Goal: Check status: Check status

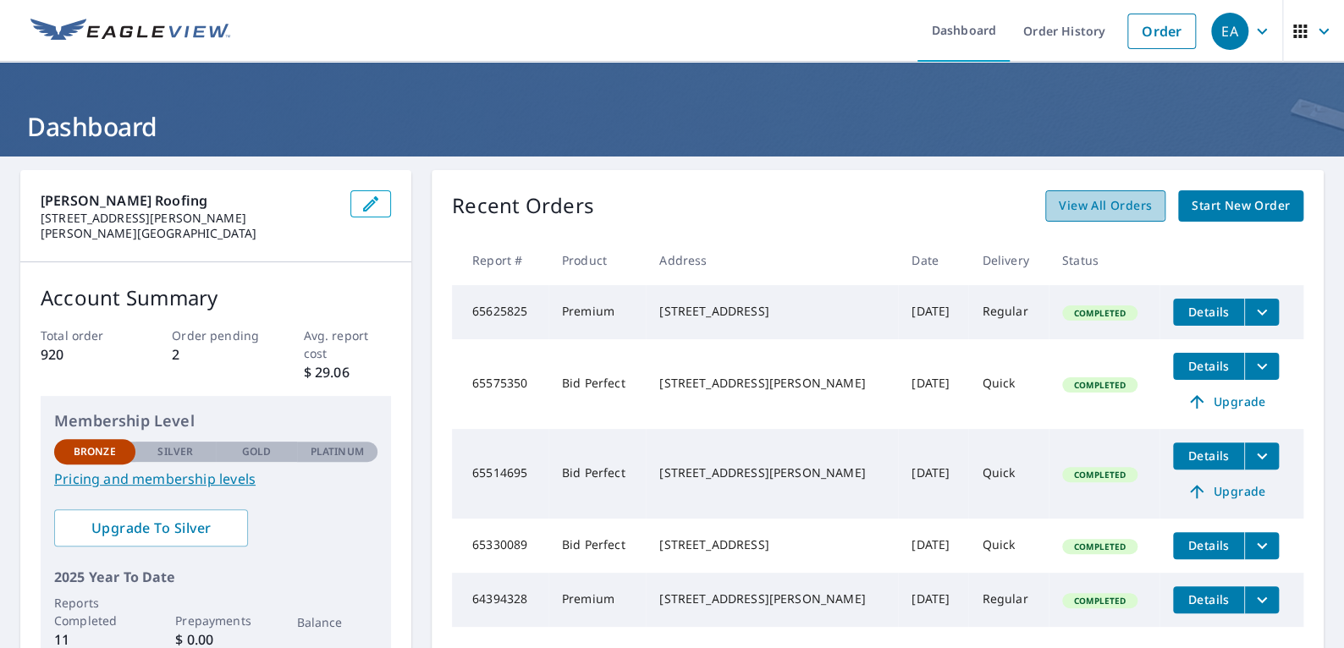
click at [1080, 204] on span "View All Orders" at bounding box center [1104, 205] width 93 height 21
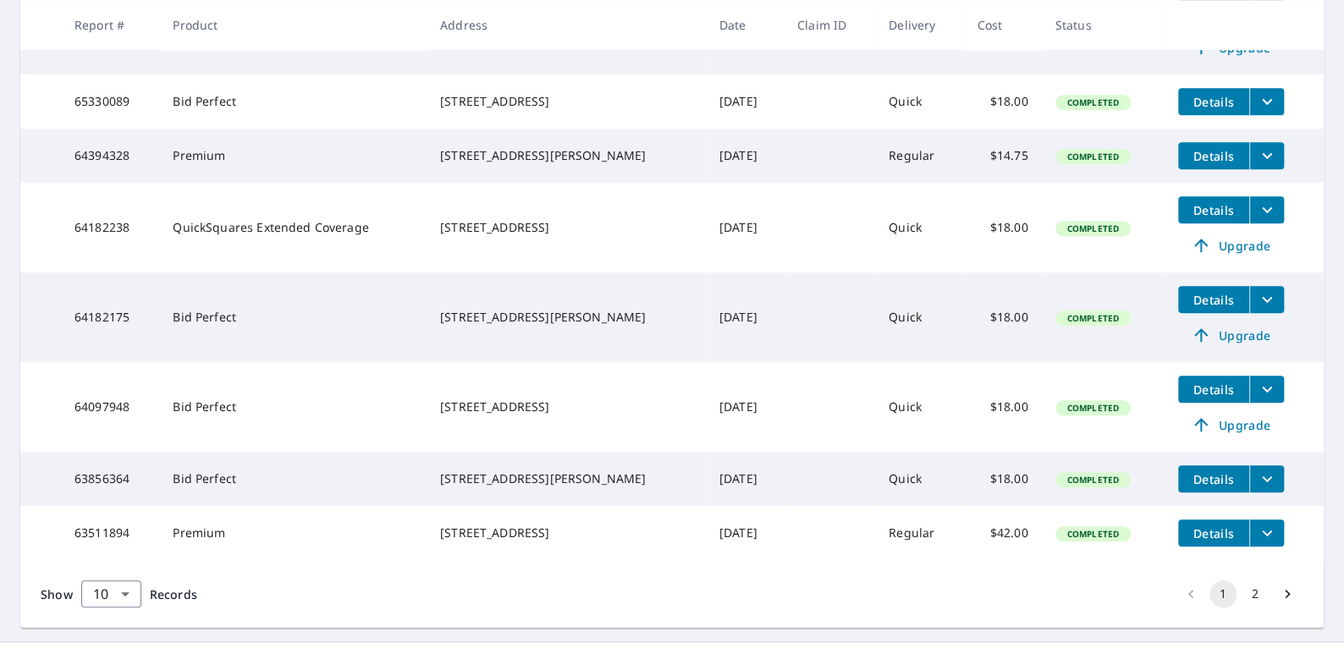
scroll to position [603, 0]
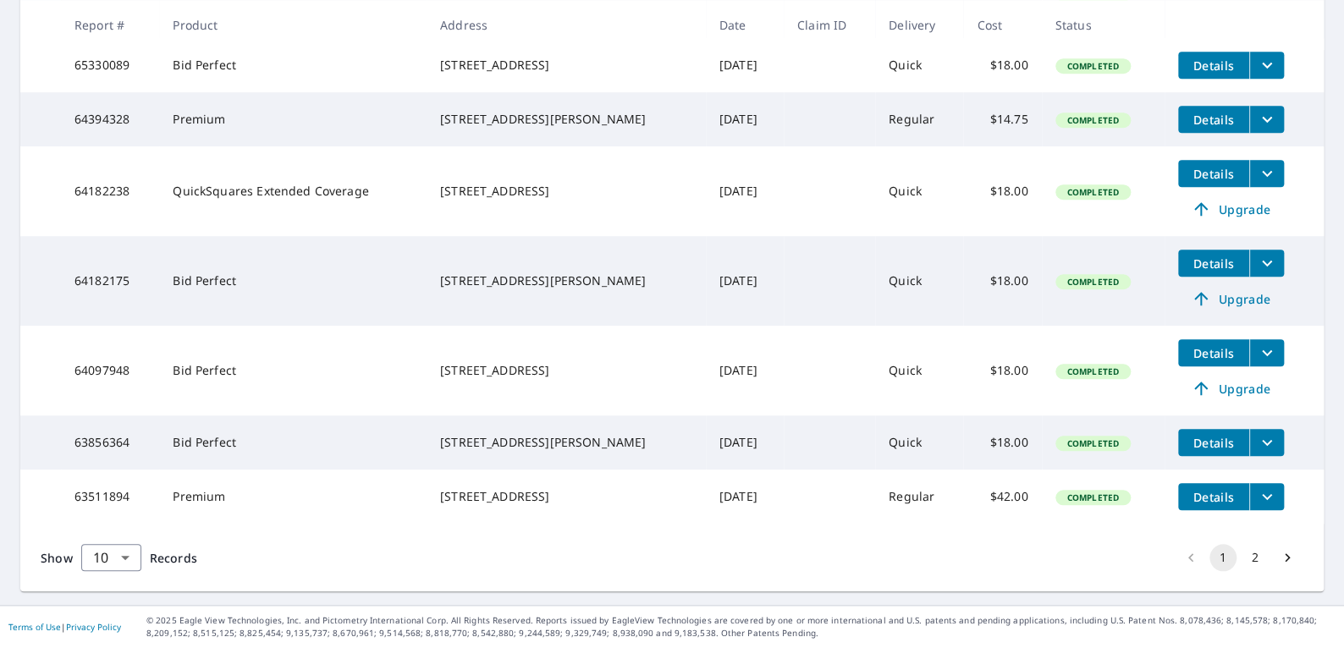
click at [1243, 557] on button "2" at bounding box center [1254, 557] width 27 height 27
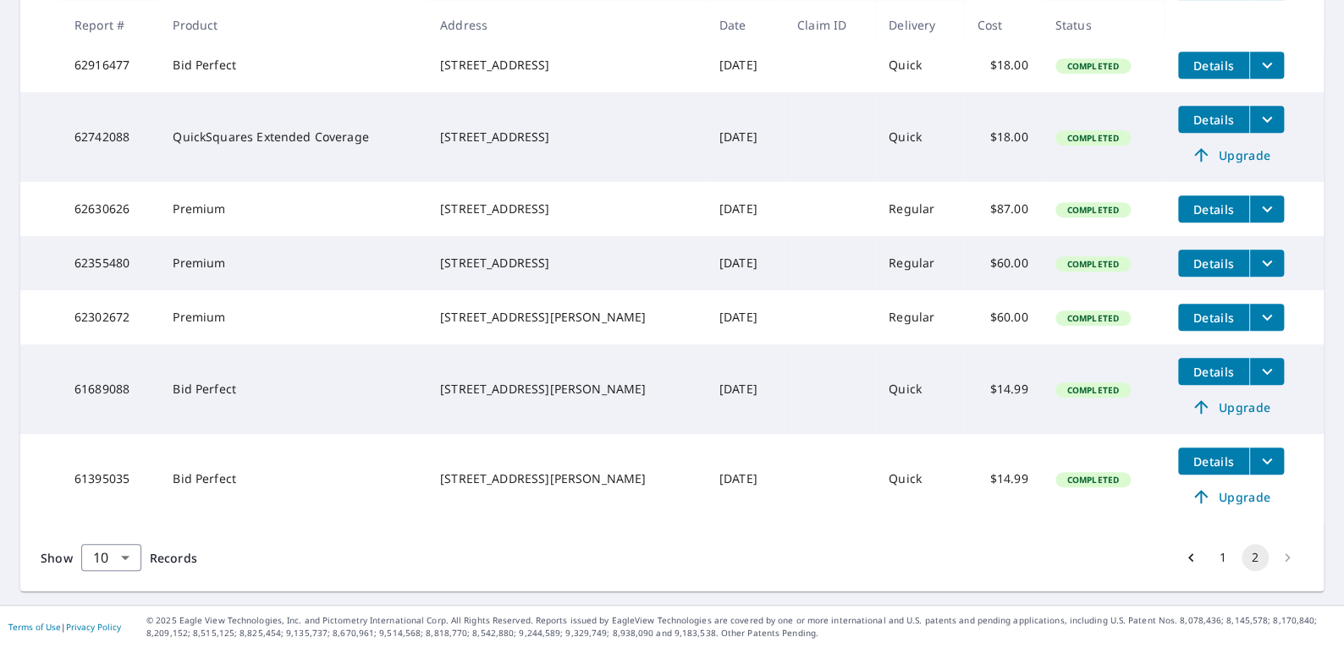
scroll to position [424, 0]
click at [1273, 558] on li "pagination navigation" at bounding box center [1287, 557] width 32 height 27
click at [1273, 557] on li "pagination navigation" at bounding box center [1287, 557] width 32 height 27
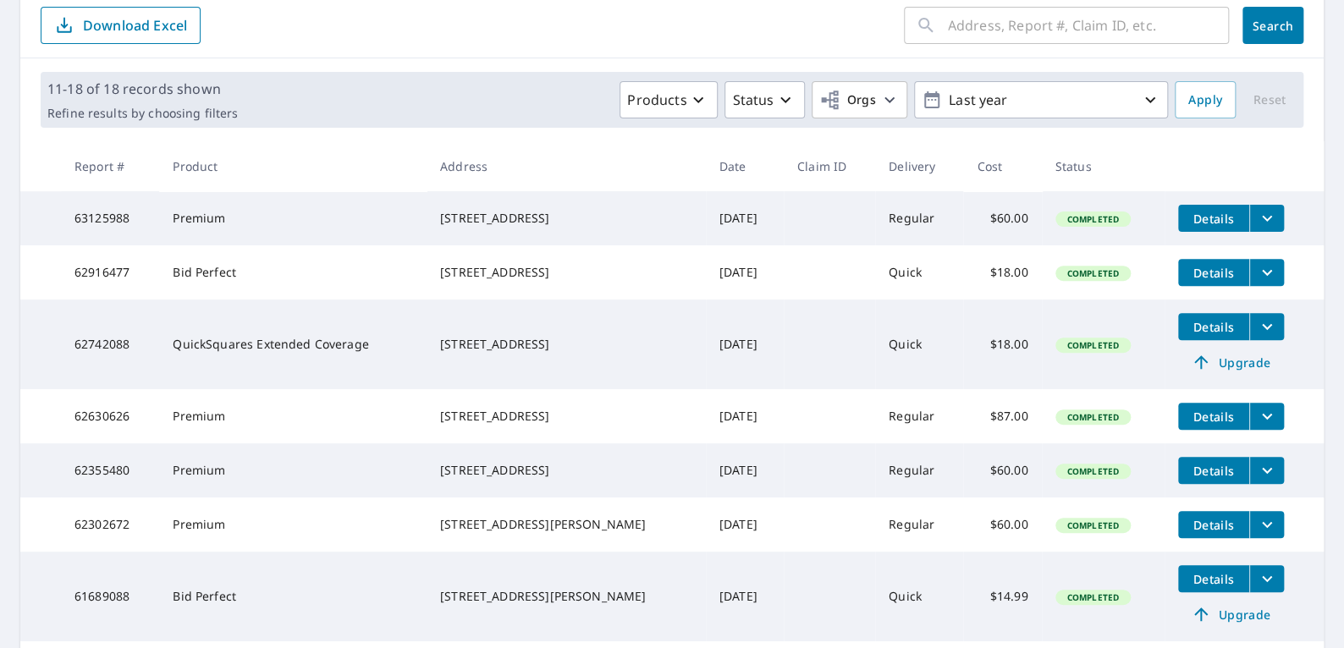
scroll to position [100, 0]
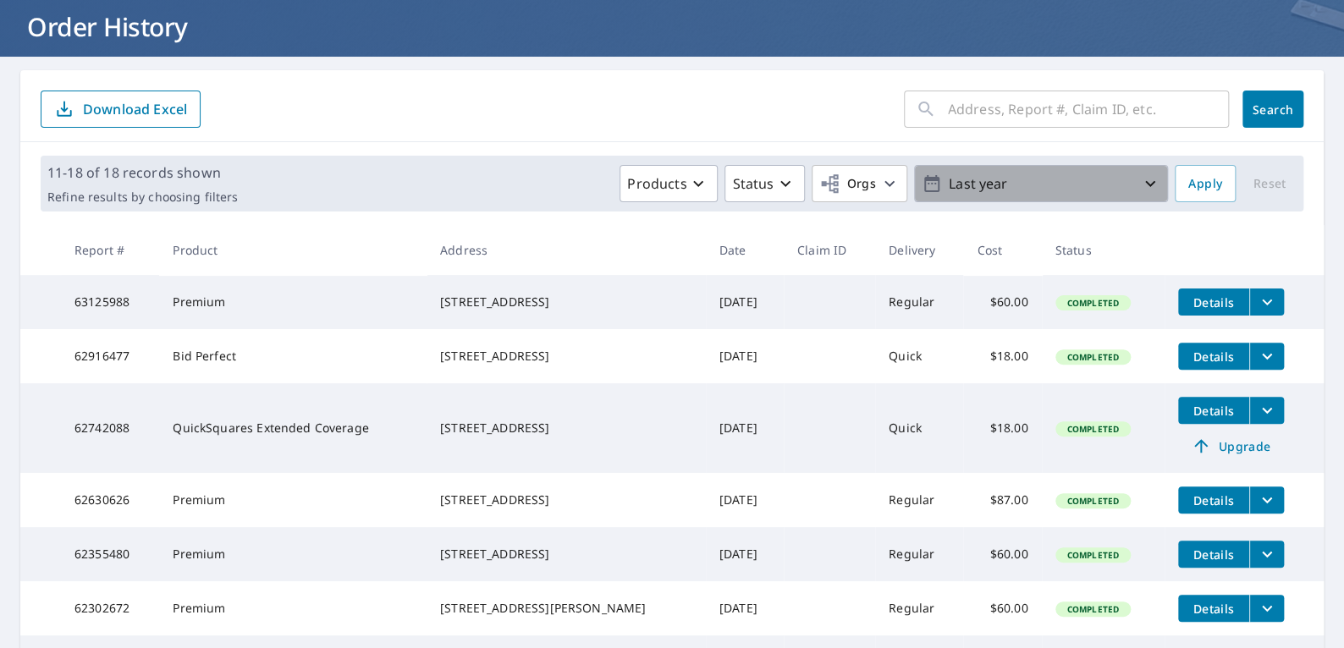
click at [1140, 187] on icon "button" at bounding box center [1150, 183] width 20 height 20
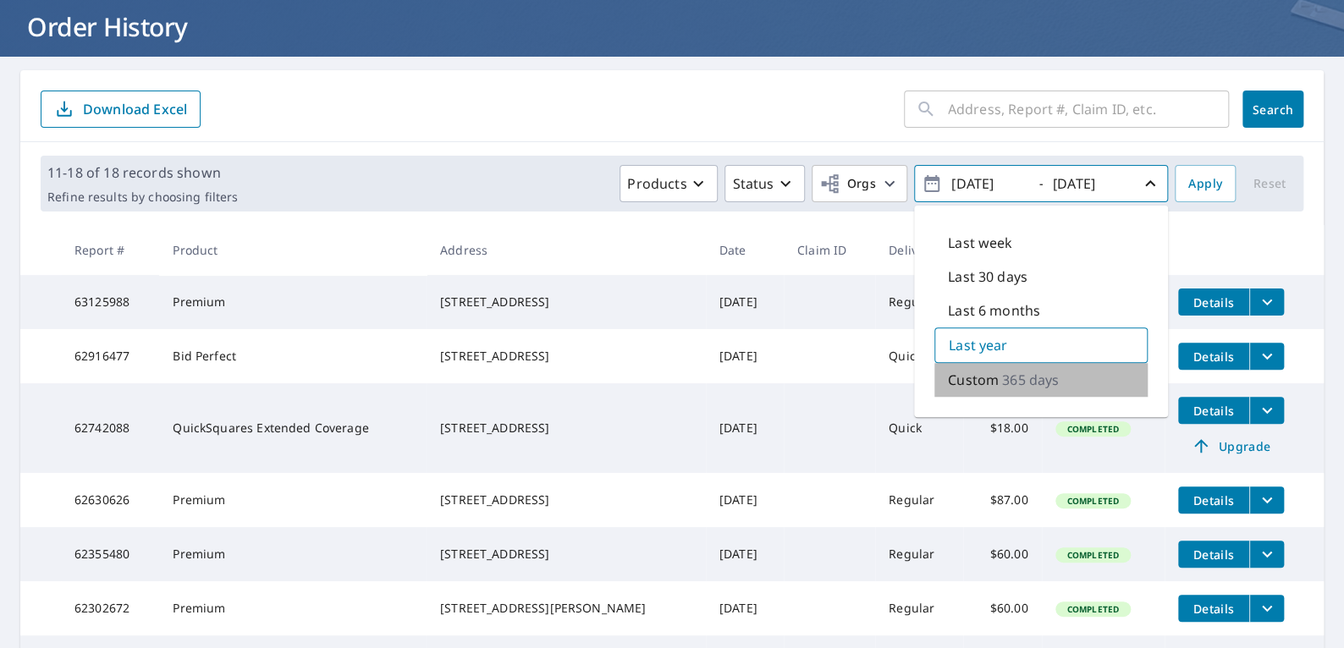
click at [1002, 376] on p "365 days" at bounding box center [1030, 380] width 57 height 20
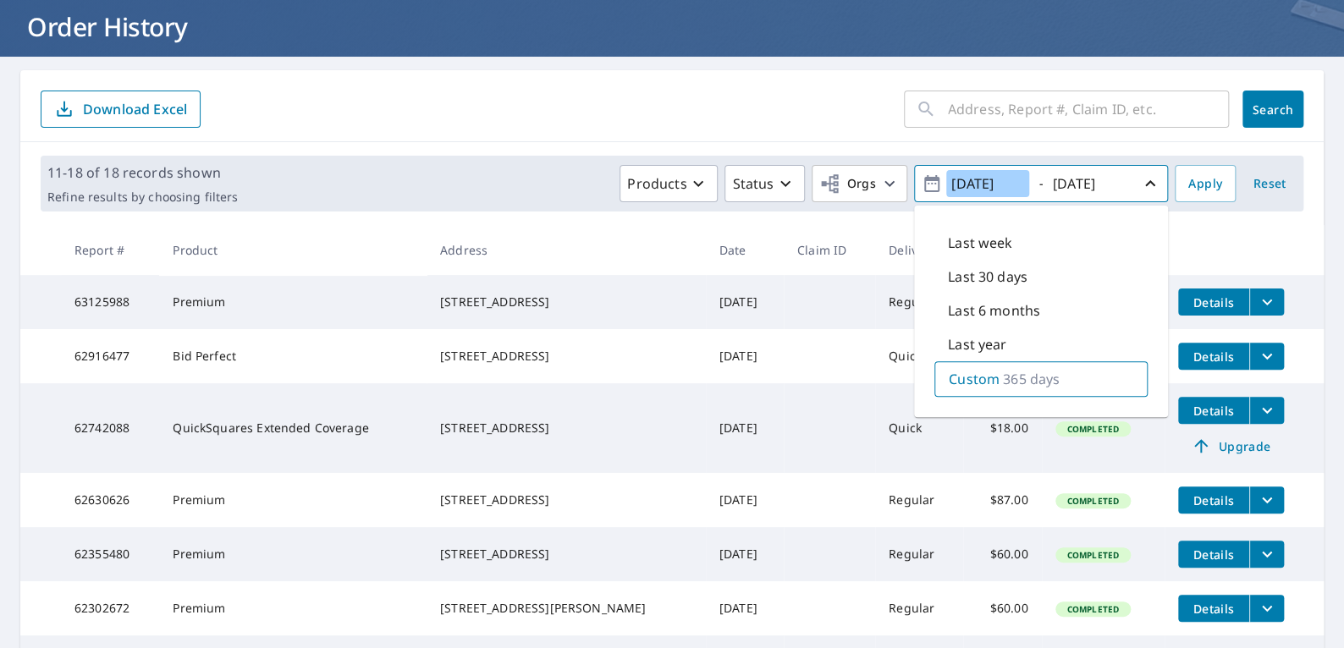
click at [991, 179] on input "[DATE]" at bounding box center [987, 183] width 83 height 27
click at [1011, 181] on input "[DATE]" at bounding box center [987, 183] width 83 height 27
type input "[DATE]"
click at [1115, 184] on input "[DATE]" at bounding box center [1088, 183] width 83 height 27
type input "[DATE]"
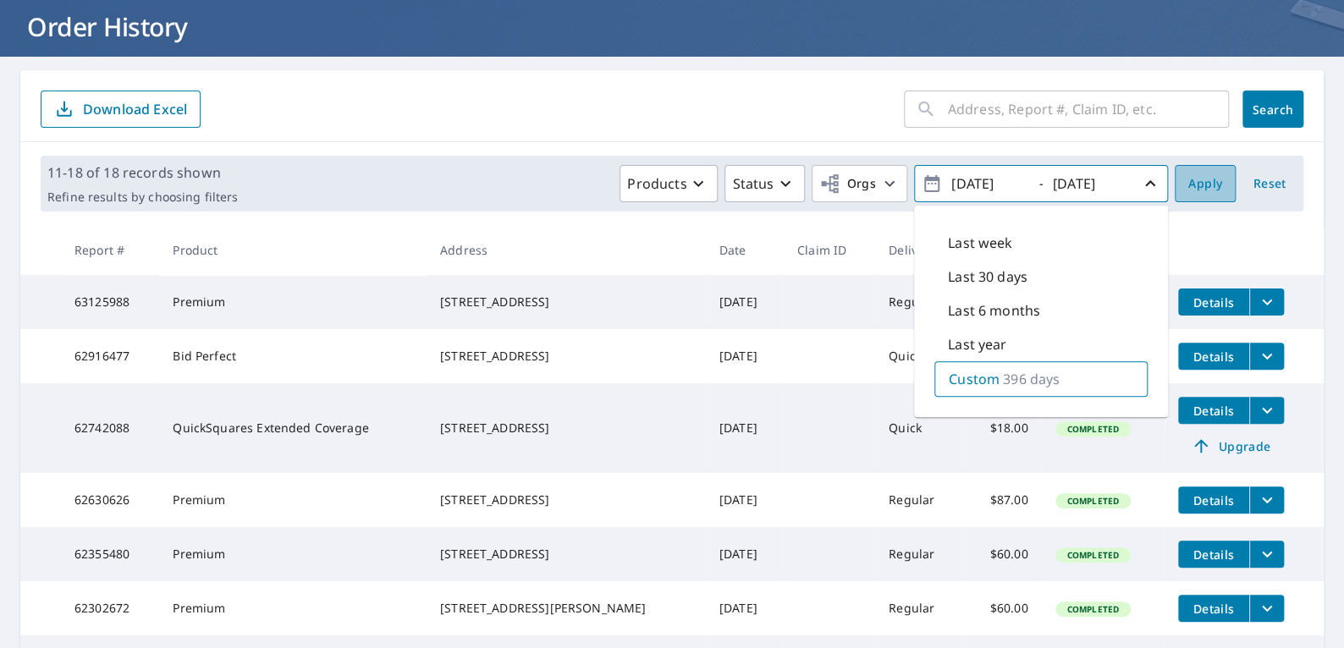
click at [1193, 185] on span "Apply" at bounding box center [1205, 183] width 34 height 21
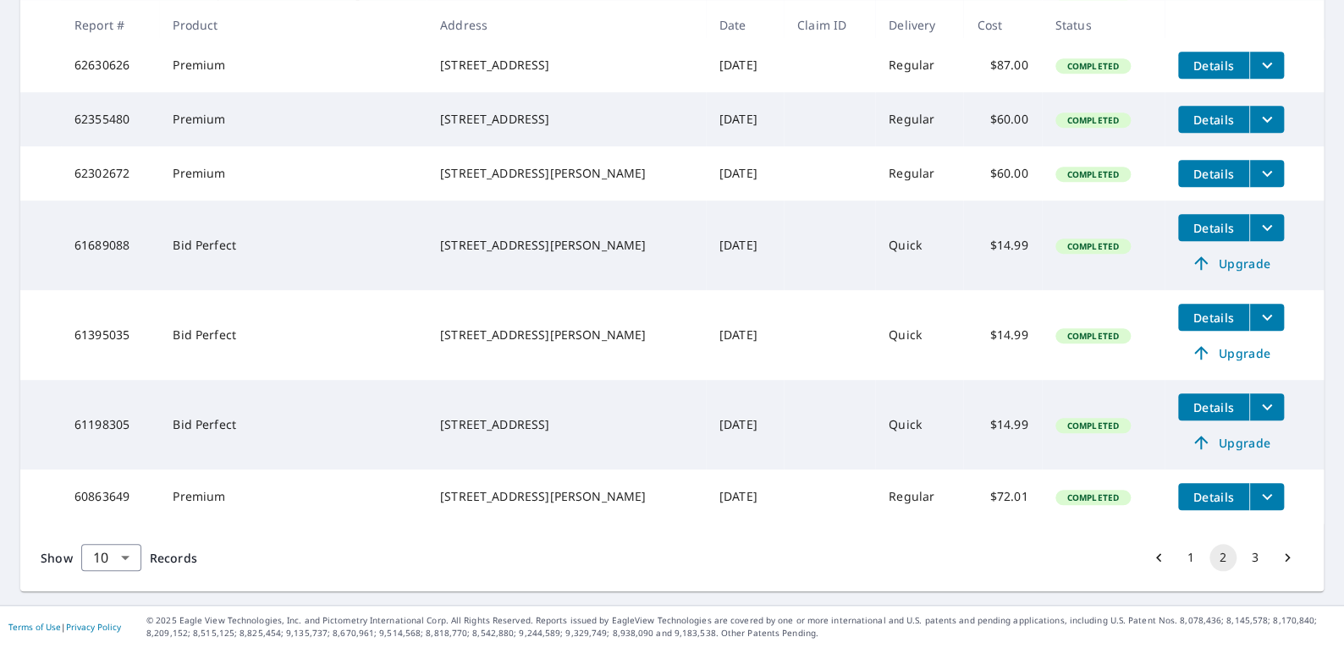
scroll to position [574, 0]
click at [1201, 403] on span "Details" at bounding box center [1213, 407] width 51 height 16
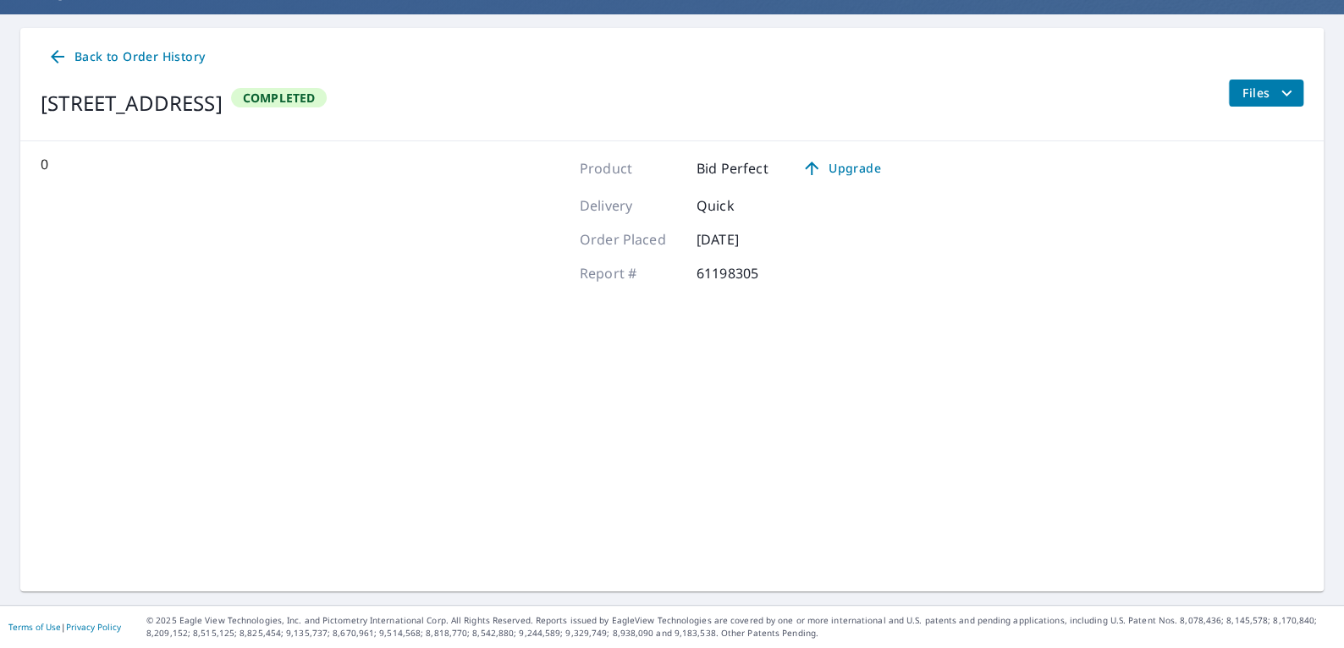
scroll to position [140, 0]
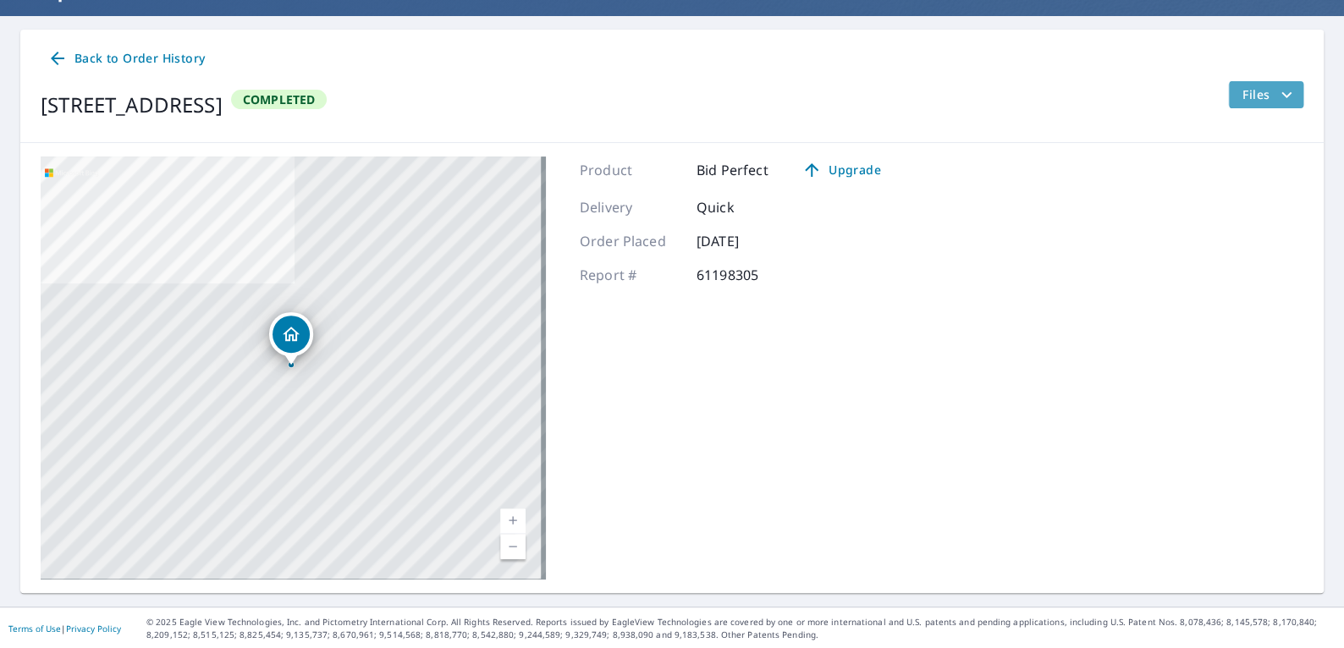
click at [1276, 91] on icon "filesDropdownBtn-61198305" at bounding box center [1286, 95] width 20 height 20
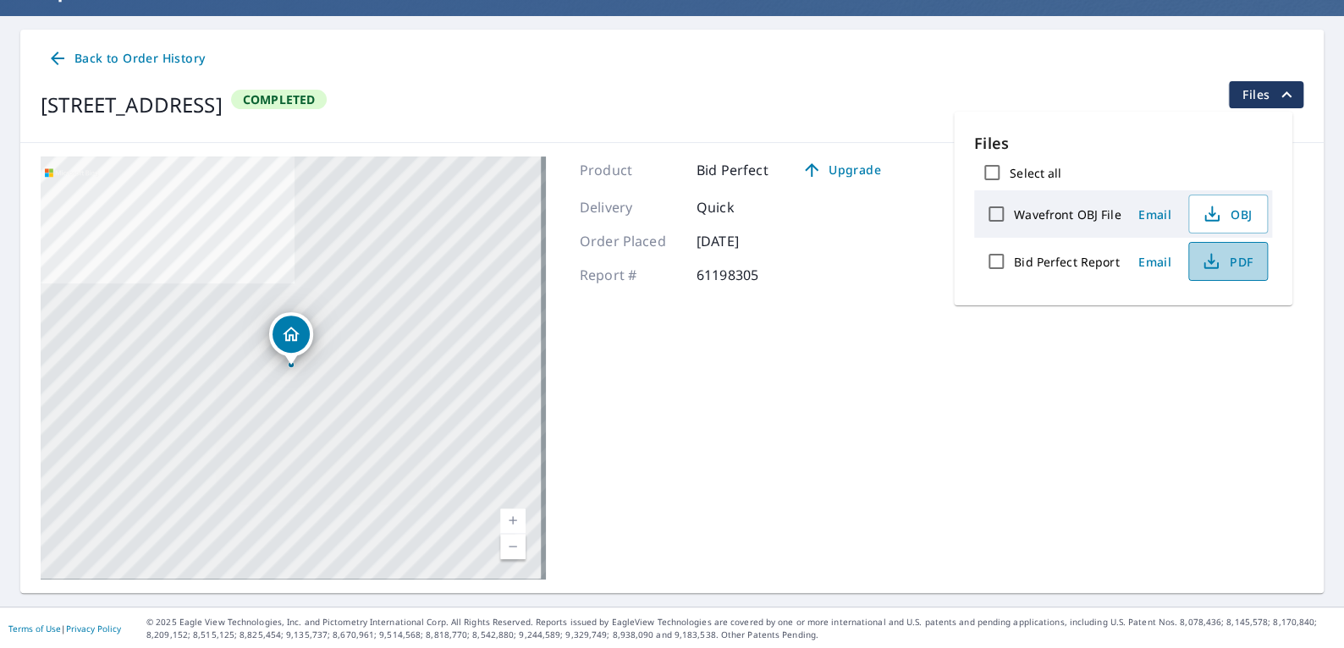
click at [1220, 258] on span "PDF" at bounding box center [1226, 261] width 54 height 20
